Goal: Task Accomplishment & Management: Use online tool/utility

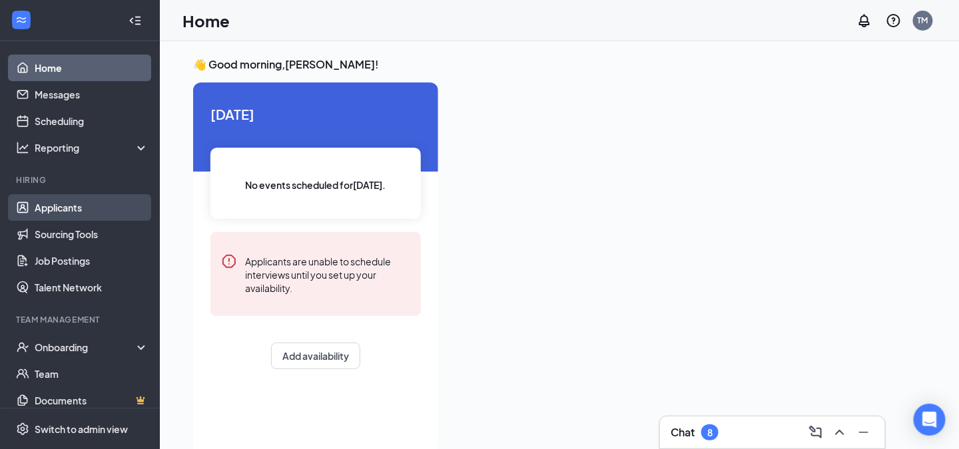
click at [72, 206] on link "Applicants" at bounding box center [92, 207] width 114 height 27
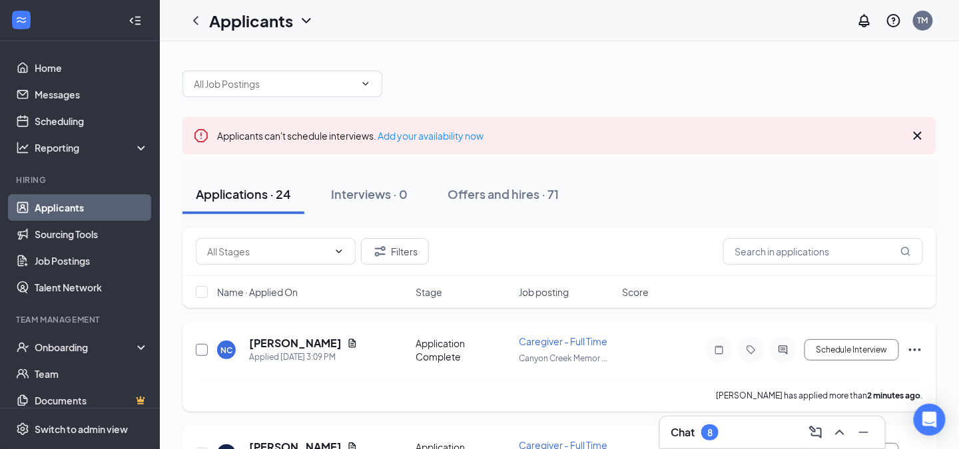
click at [201, 345] on input "checkbox" at bounding box center [202, 350] width 12 height 12
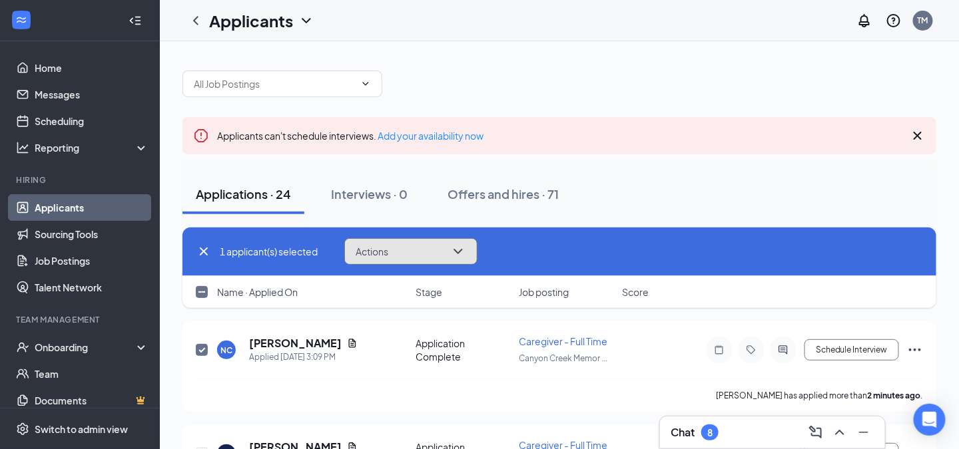
click at [462, 247] on icon "ChevronDown" at bounding box center [458, 252] width 16 height 16
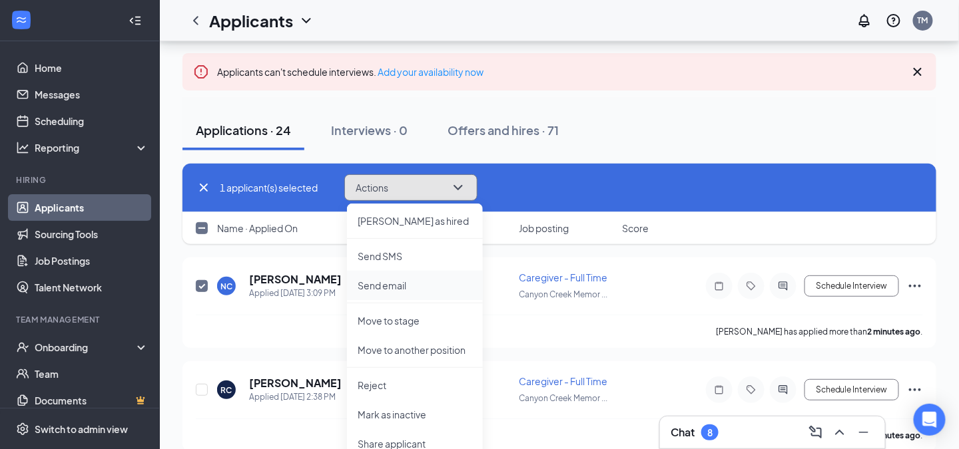
scroll to position [133, 0]
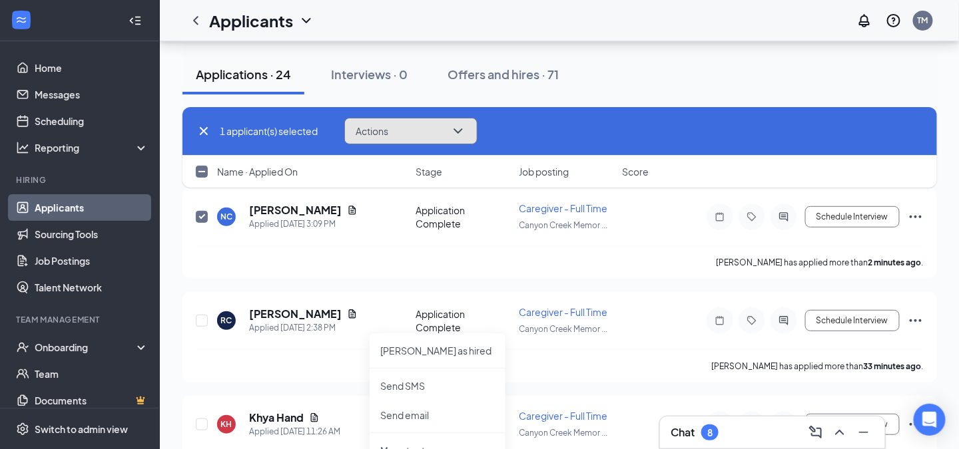
click at [464, 125] on icon "ChevronDown" at bounding box center [458, 131] width 16 height 16
click at [464, 131] on icon "ChevronDown" at bounding box center [458, 131] width 16 height 16
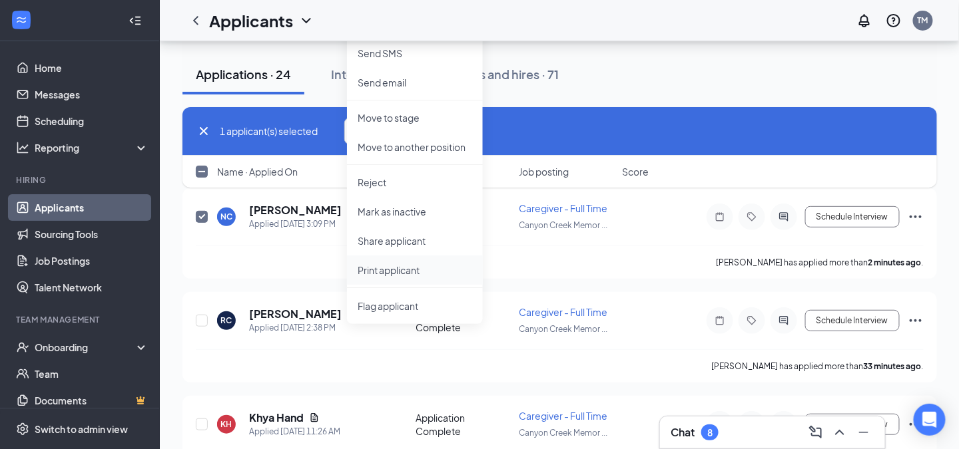
click at [392, 270] on p "Print applicant" at bounding box center [415, 270] width 115 height 13
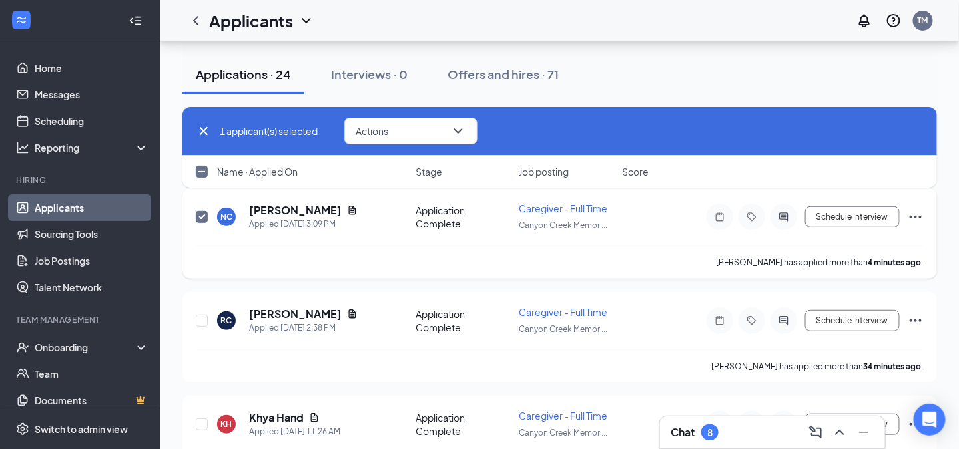
click at [201, 214] on input "checkbox" at bounding box center [202, 217] width 12 height 12
checkbox input "false"
